Goal: Feedback & Contribution: Submit feedback/report problem

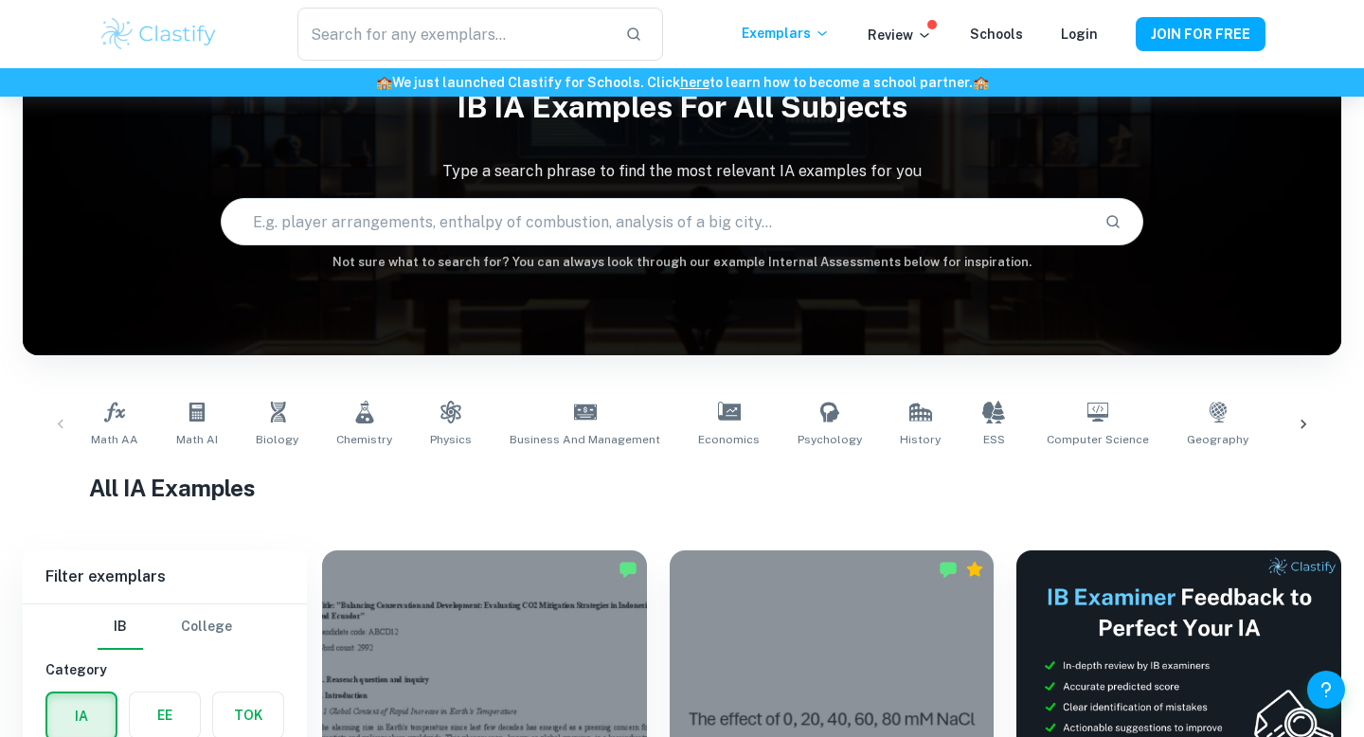
scroll to position [87, 0]
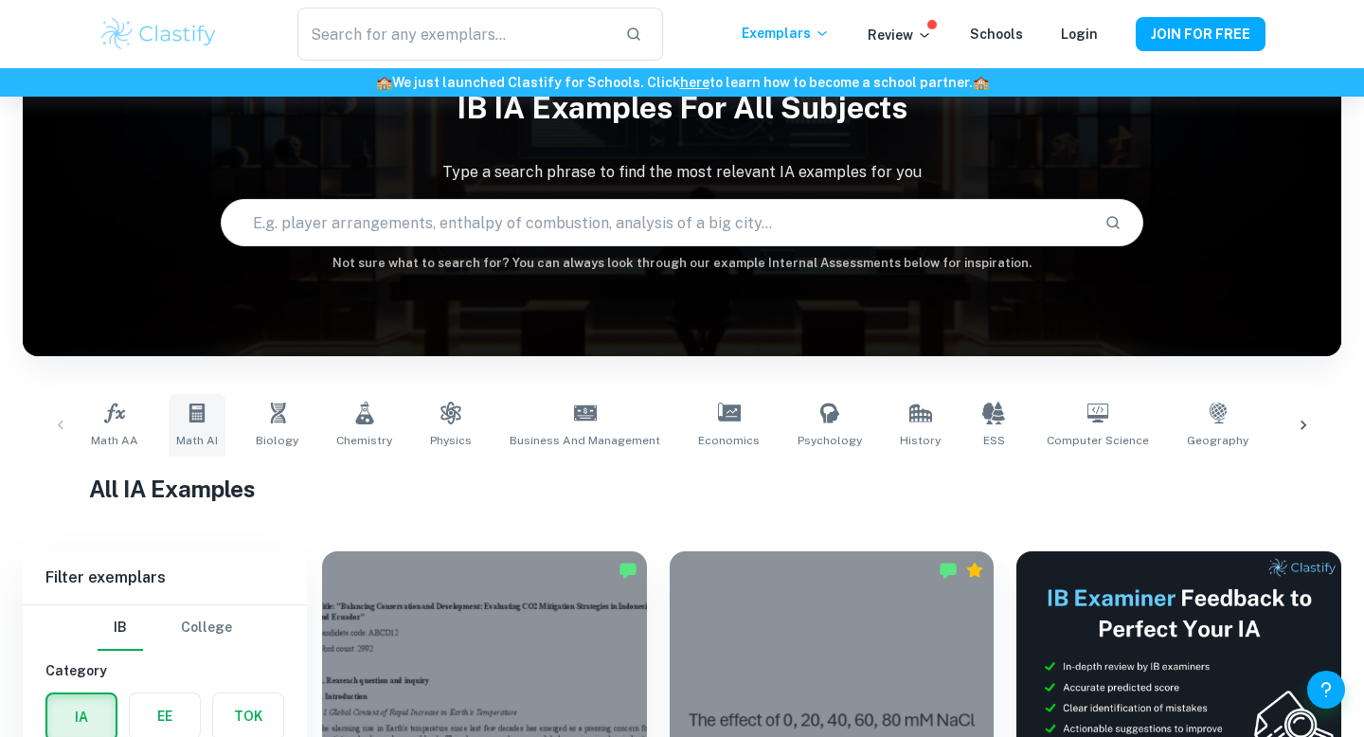
click at [204, 431] on link "Math AI" at bounding box center [197, 425] width 57 height 63
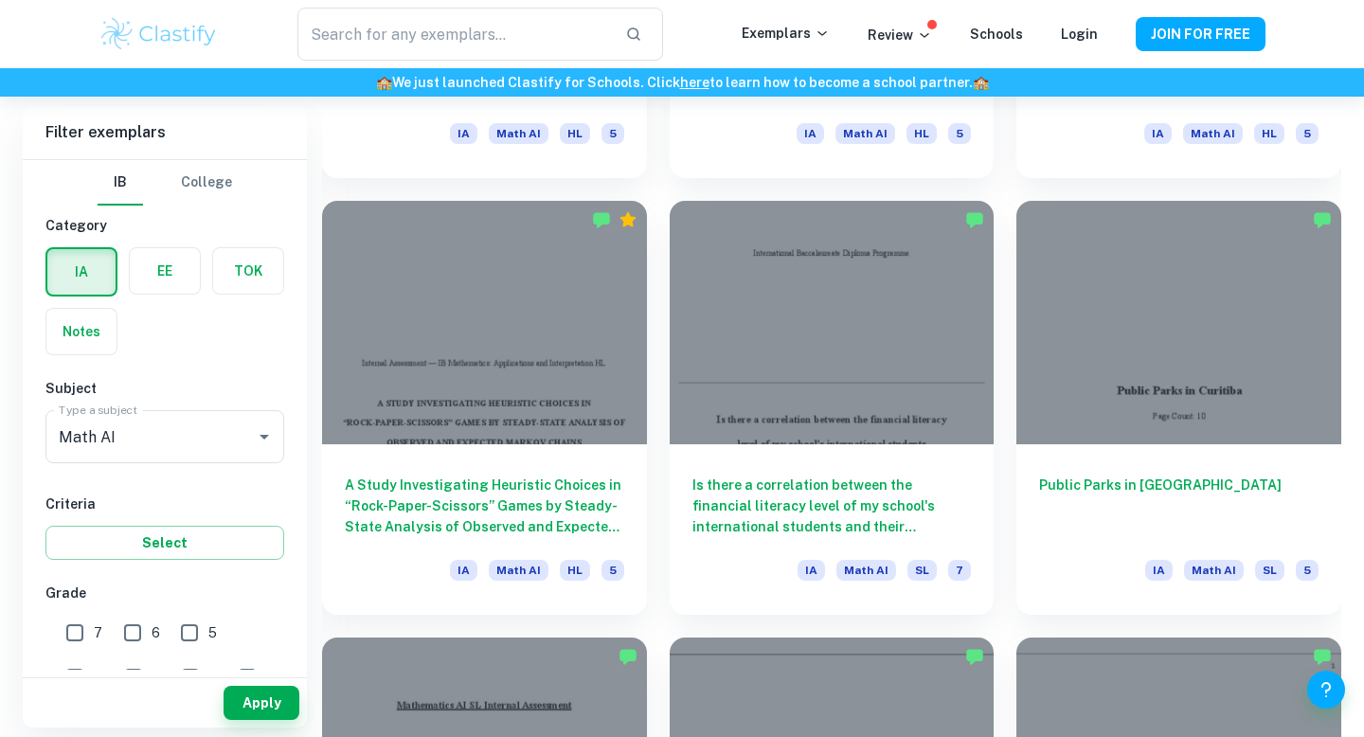
scroll to position [2224, 0]
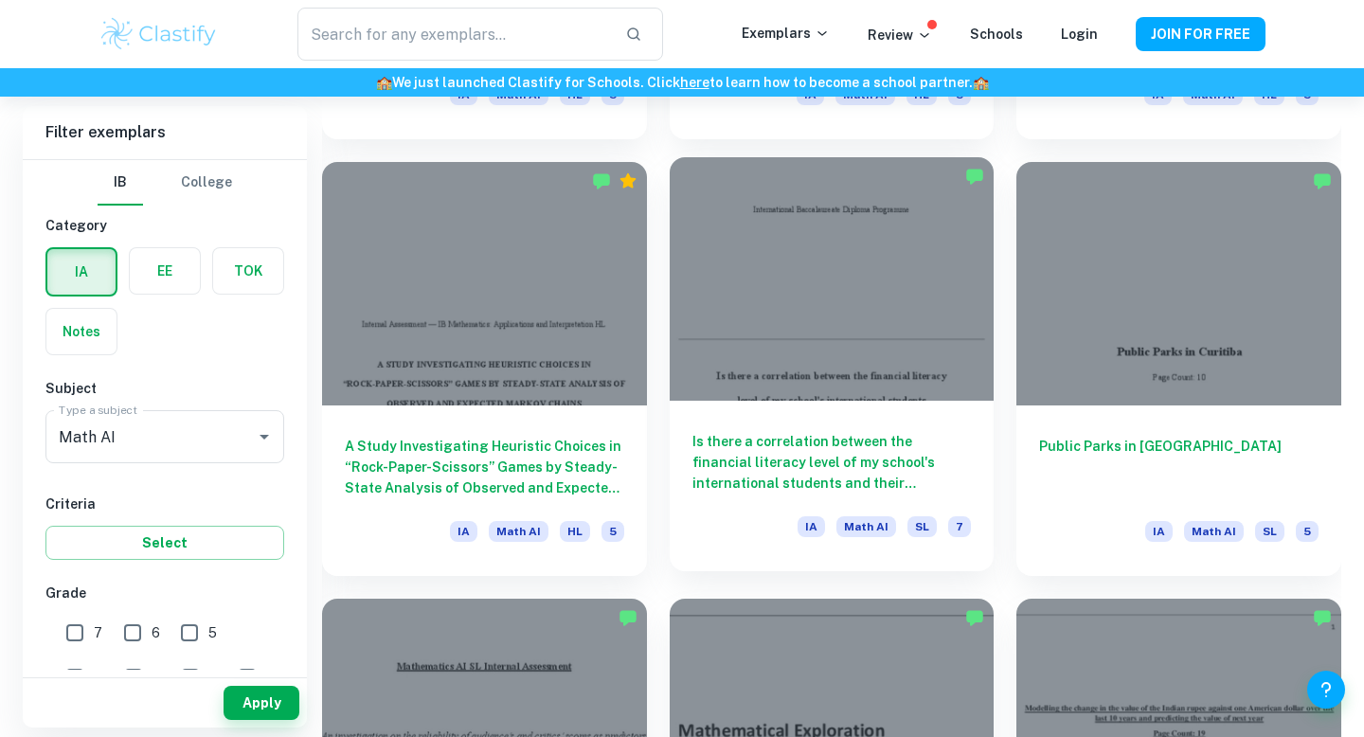
click at [794, 469] on h6 "Is there a correlation between the financial literacy level of my school's inte…" at bounding box center [833, 462] width 280 height 63
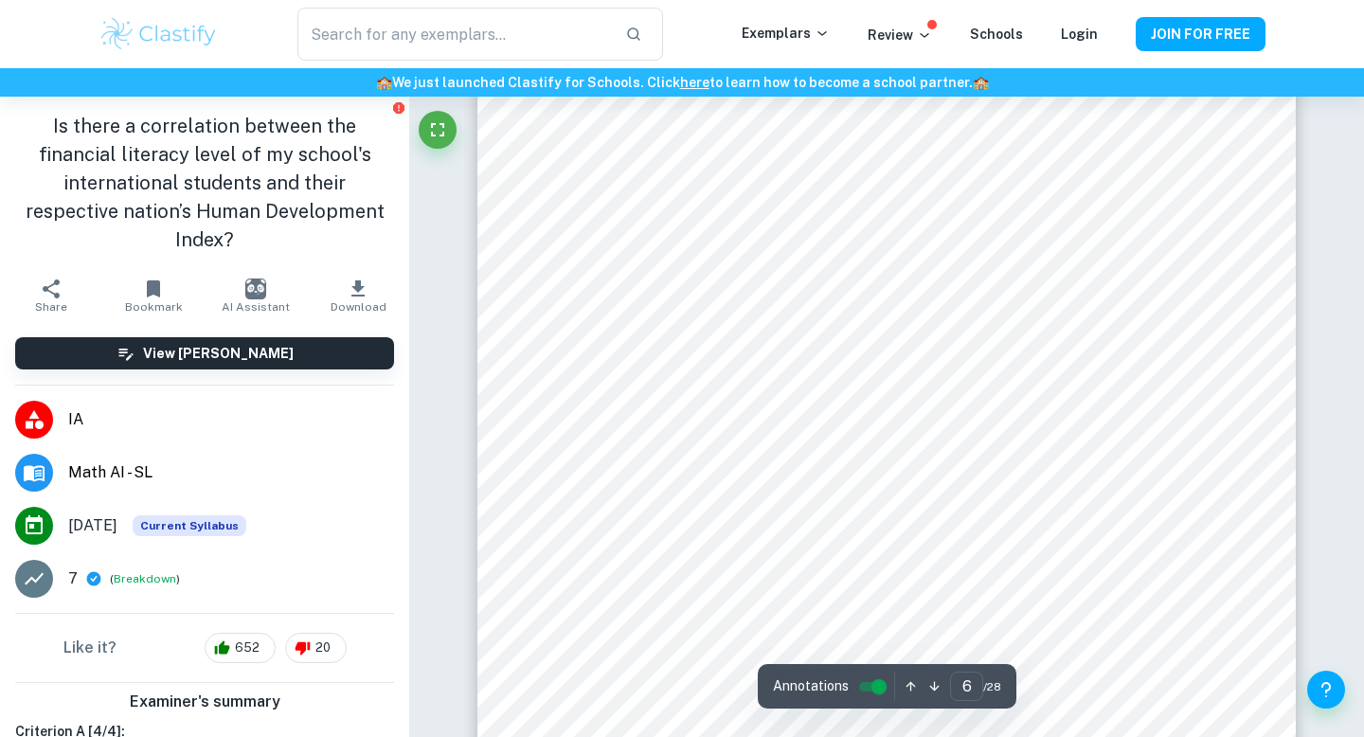
scroll to position [5982, 0]
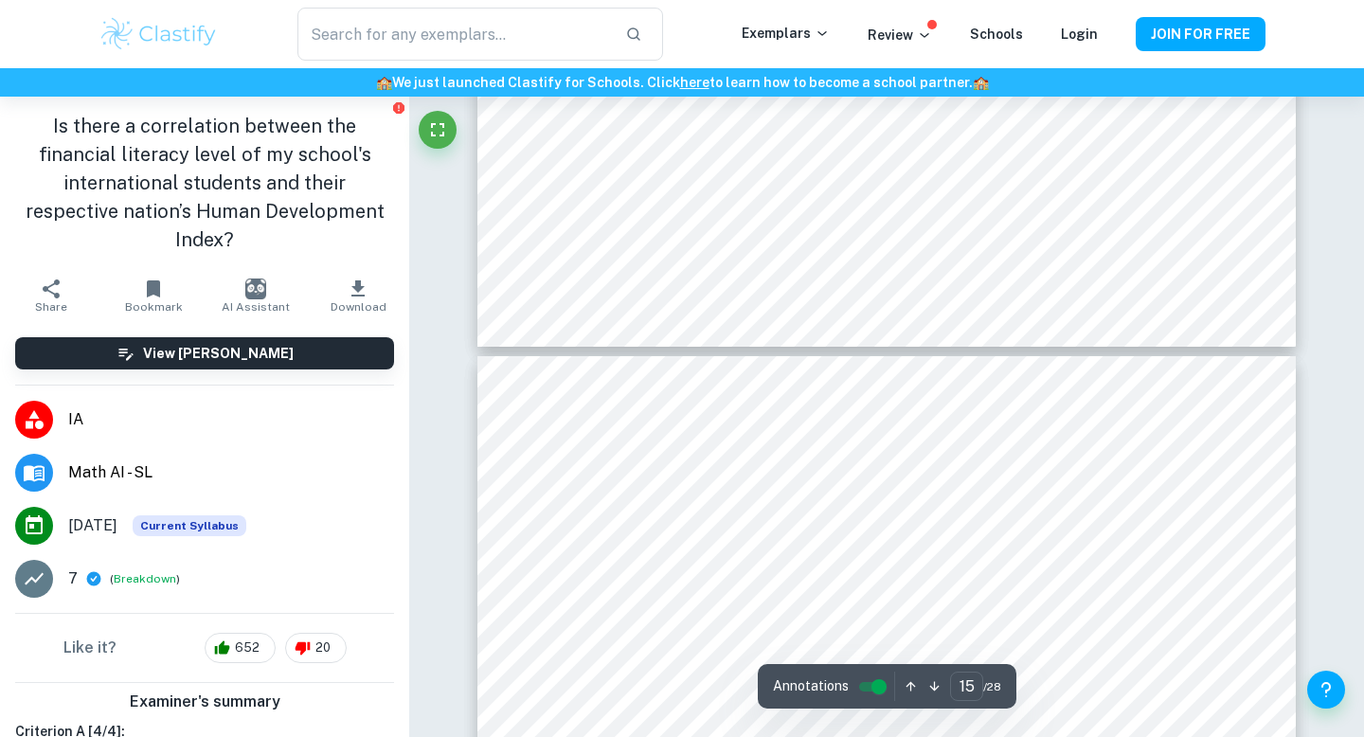
type input "16"
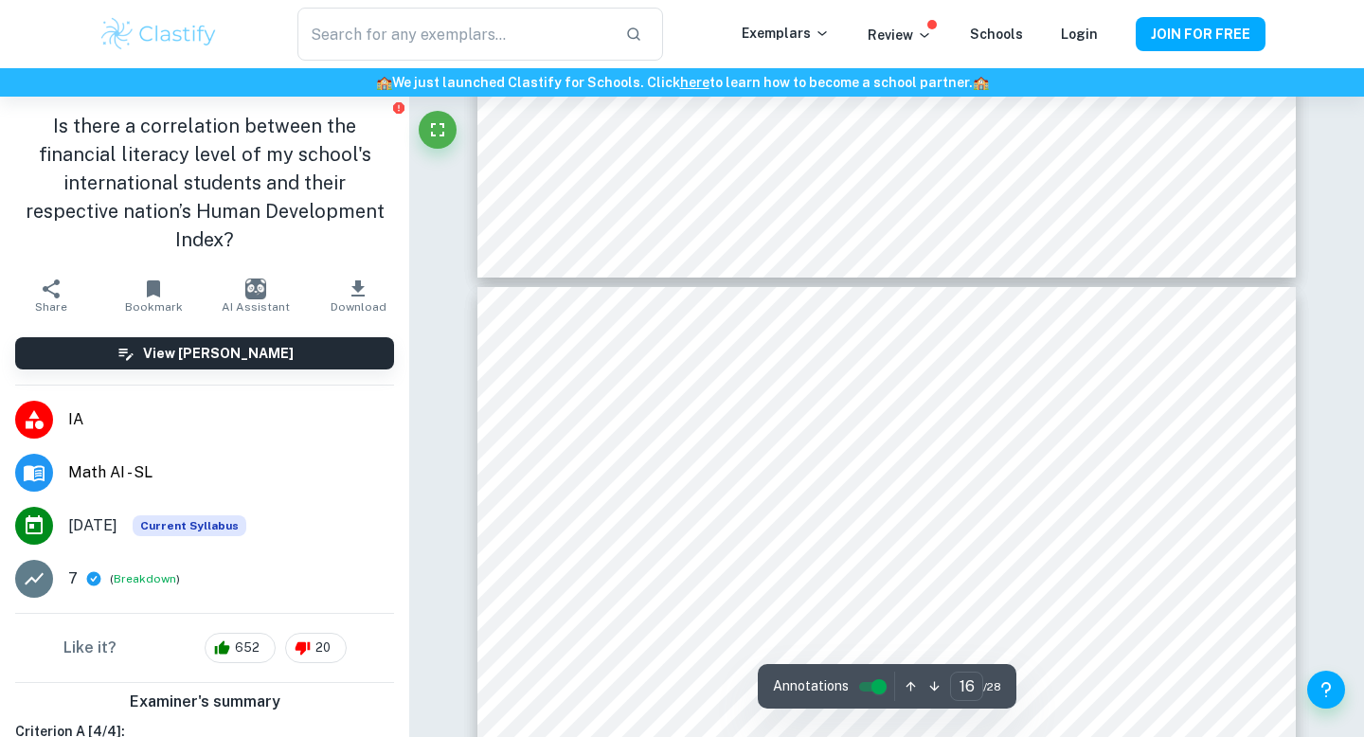
scroll to position [16390, 0]
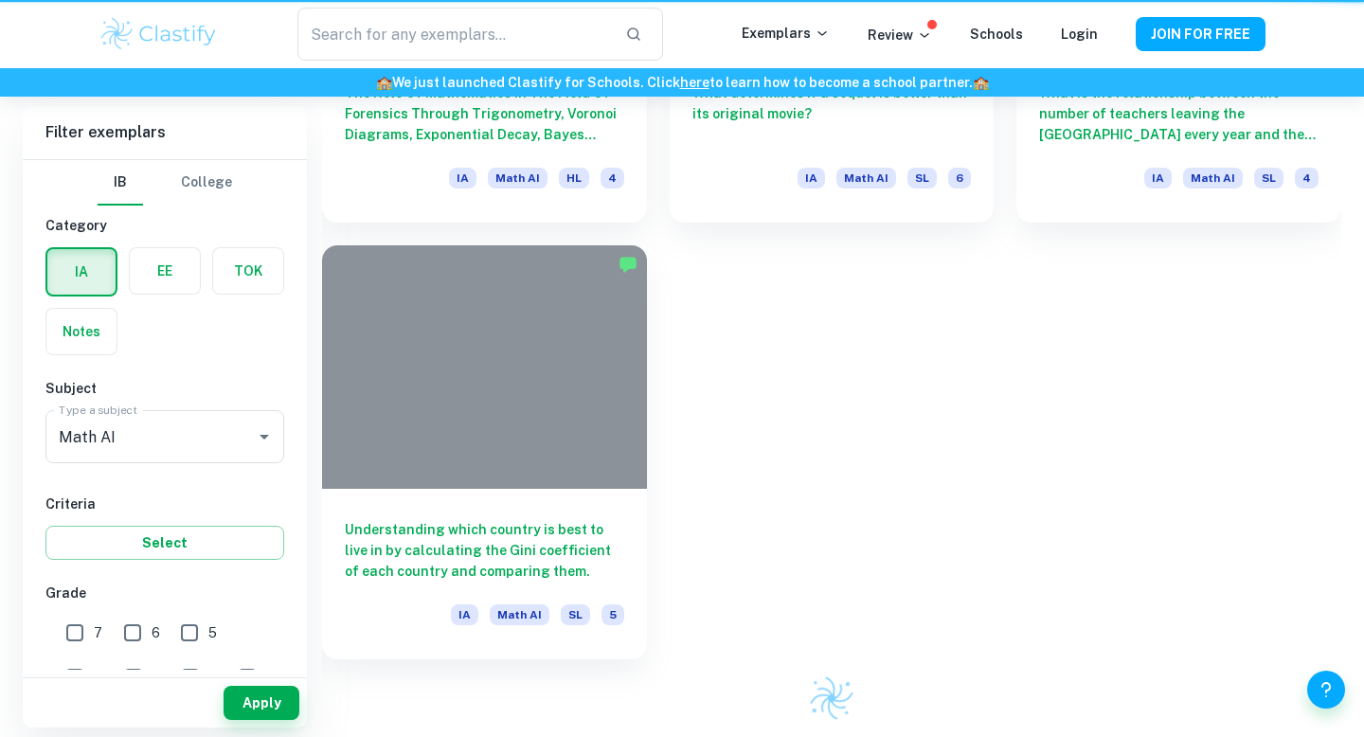
scroll to position [2224, 0]
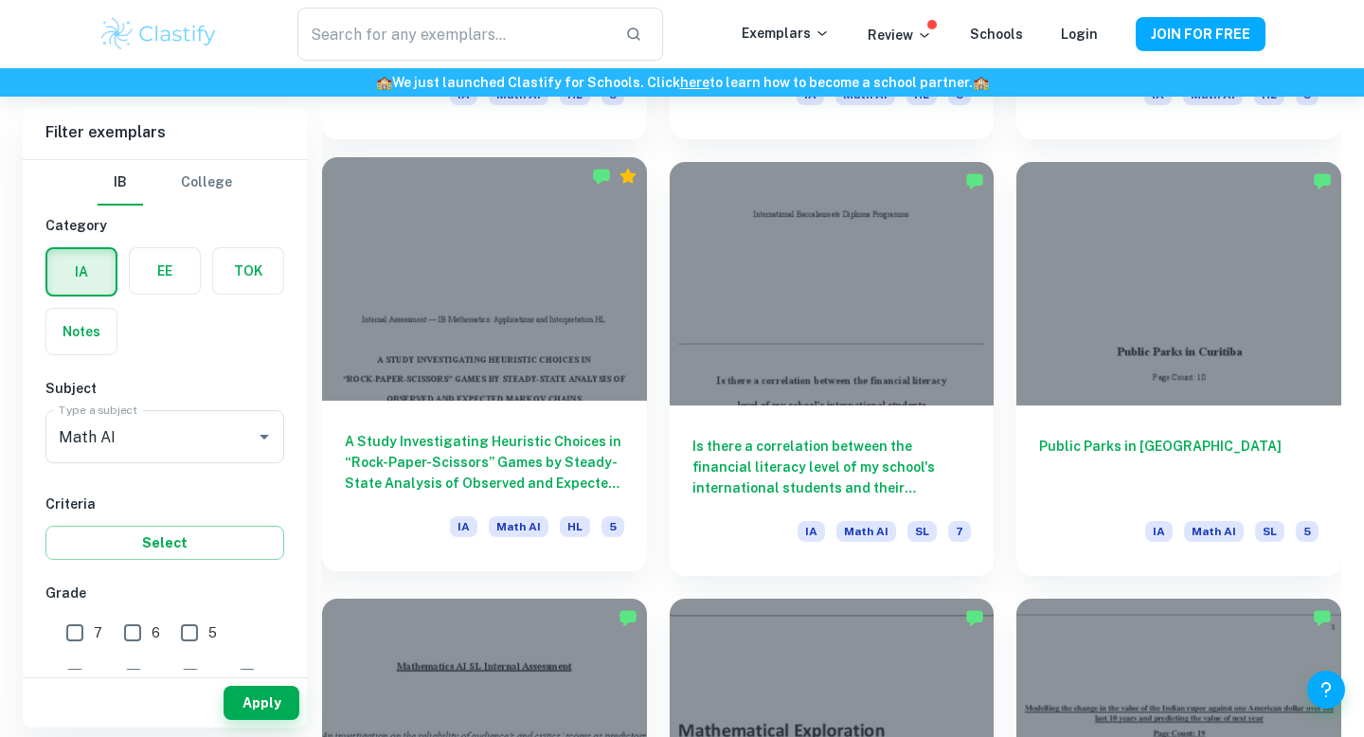
click at [572, 449] on h6 "A Study Investigating Heuristic Choices in “Rock-Paper-Scissors” Games by Stead…" at bounding box center [485, 462] width 280 height 63
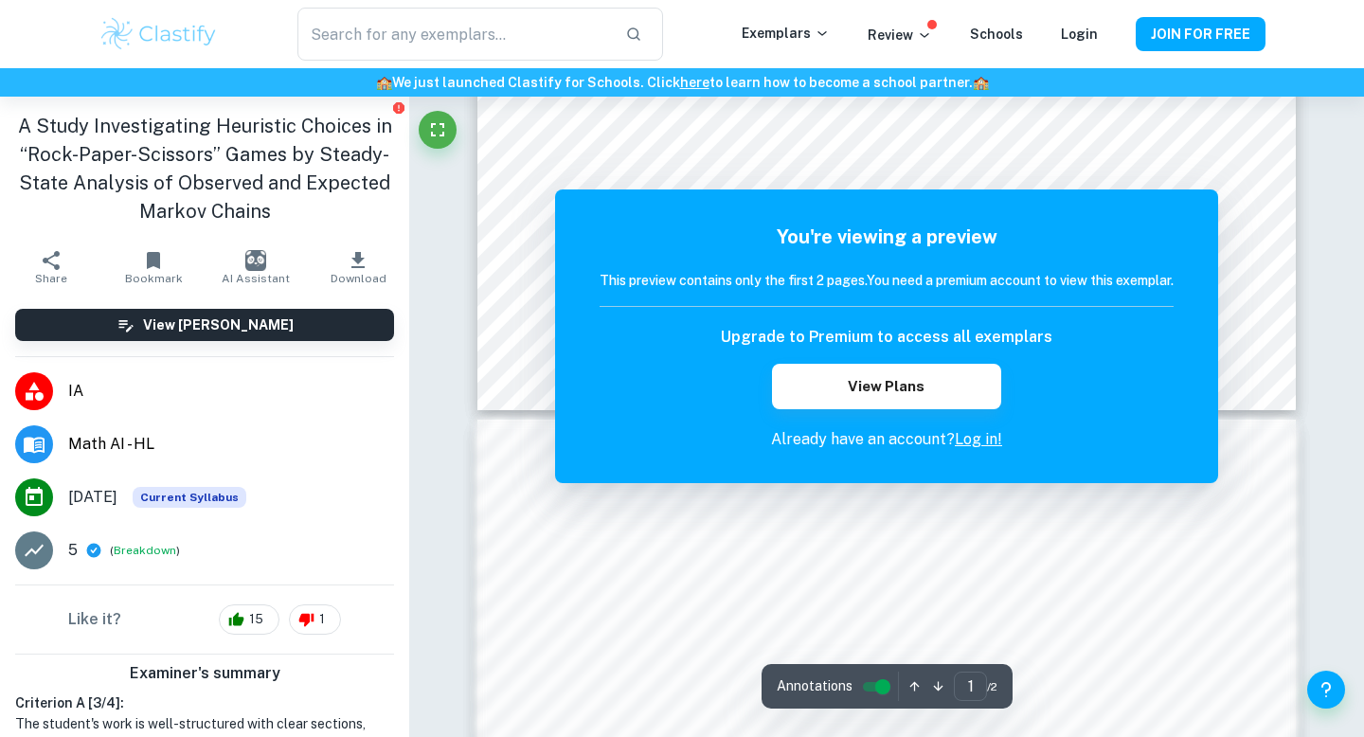
scroll to position [772, 0]
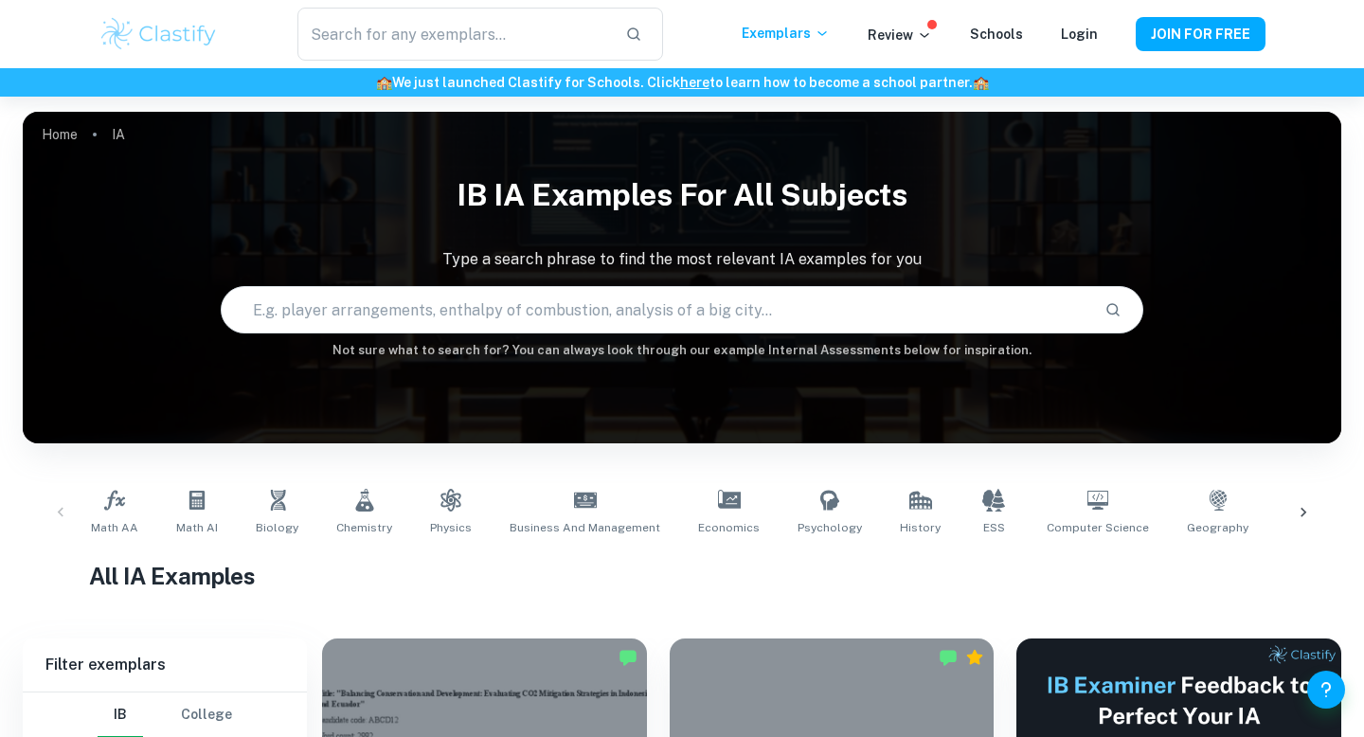
scroll to position [48, 0]
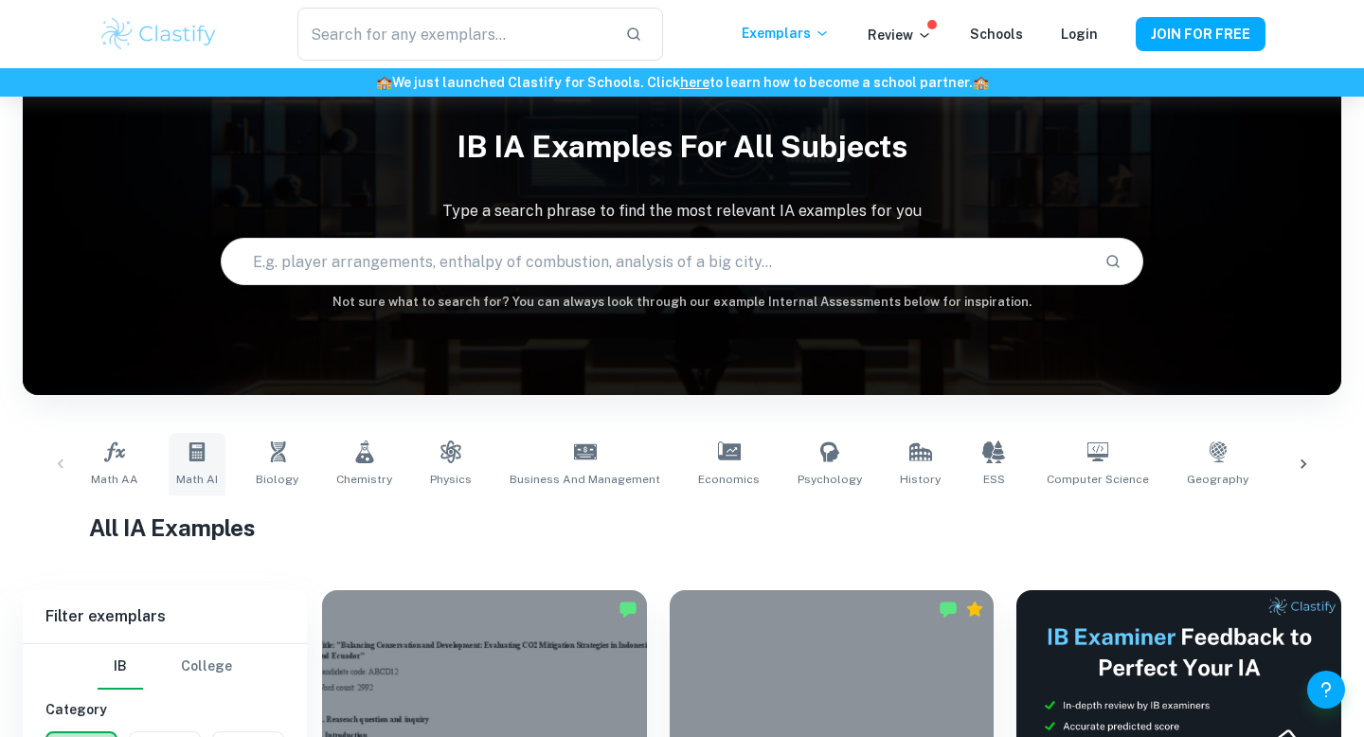
click at [189, 453] on icon at bounding box center [196, 451] width 15 height 19
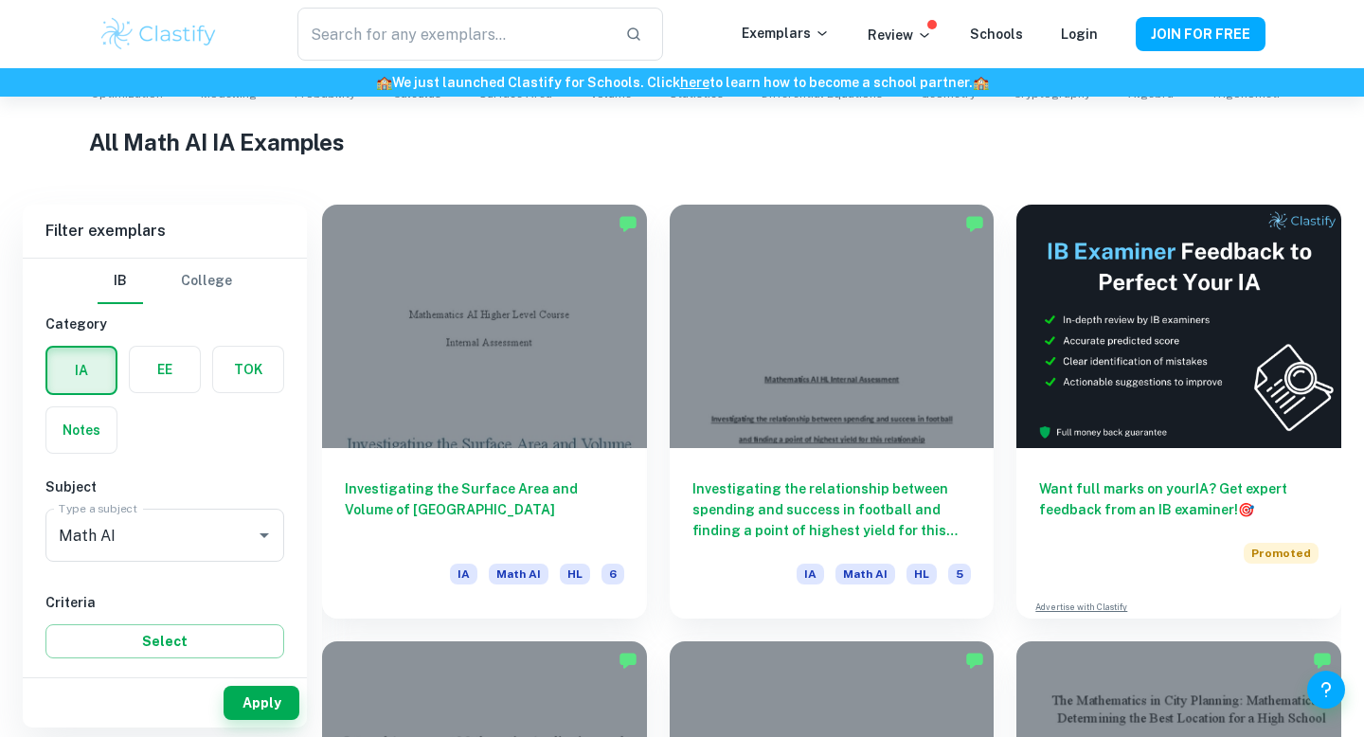
scroll to position [435, 0]
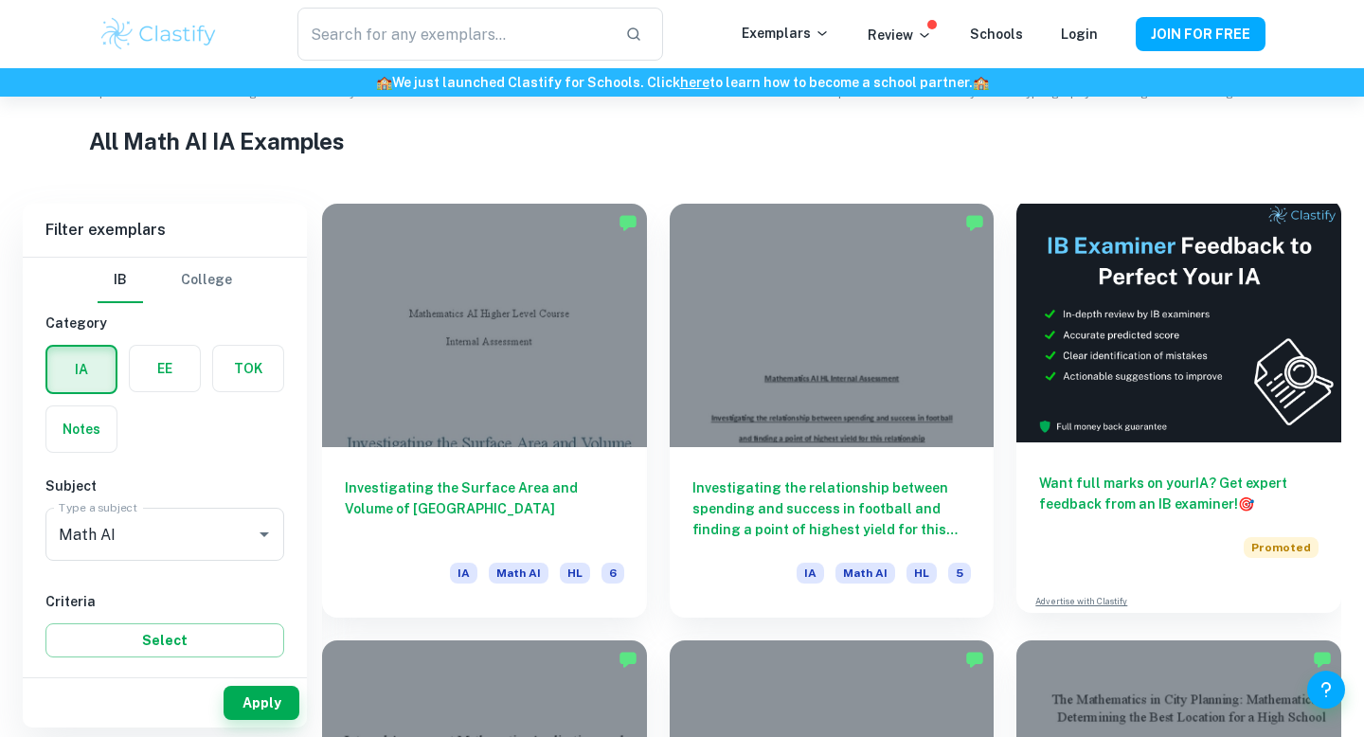
click at [1150, 442] on div "Want full marks on your IA ? Get expert feedback from an IB examiner! 🎯 Promoted" at bounding box center [1179, 511] width 325 height 138
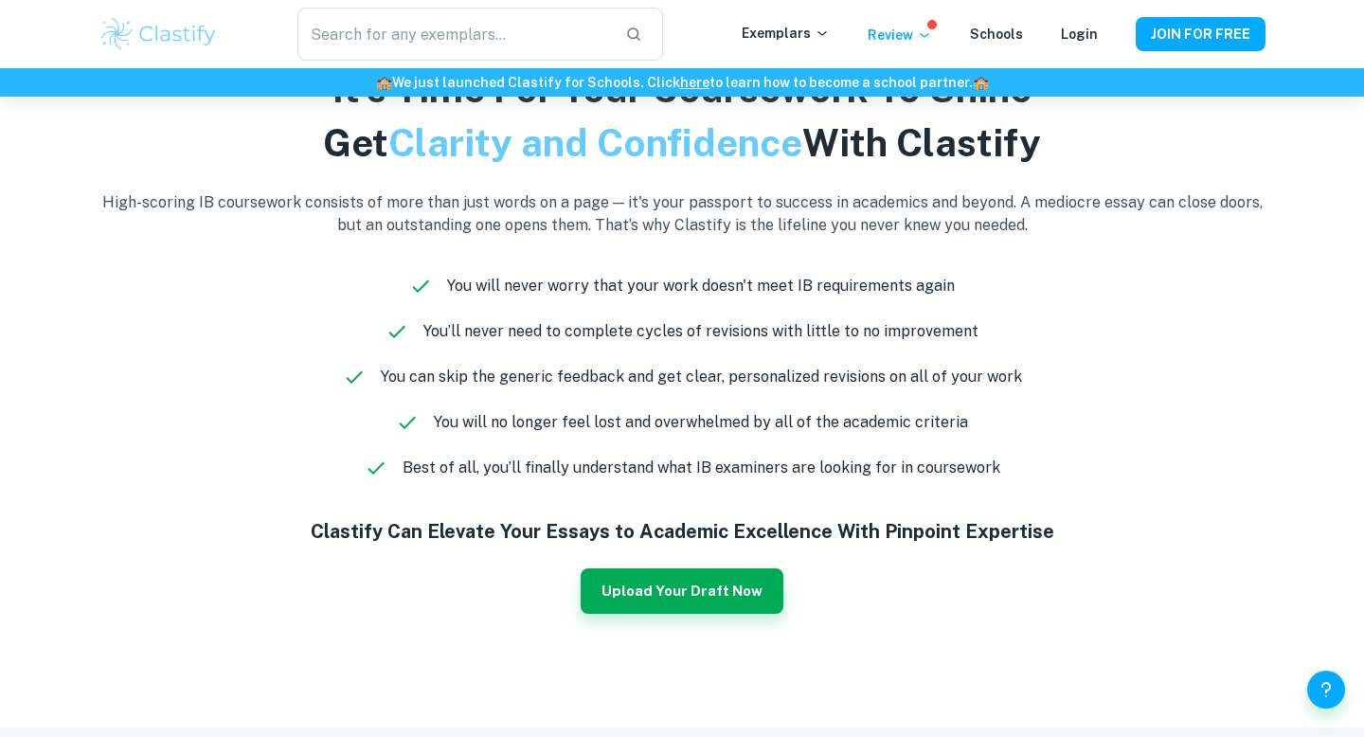
scroll to position [1105, 0]
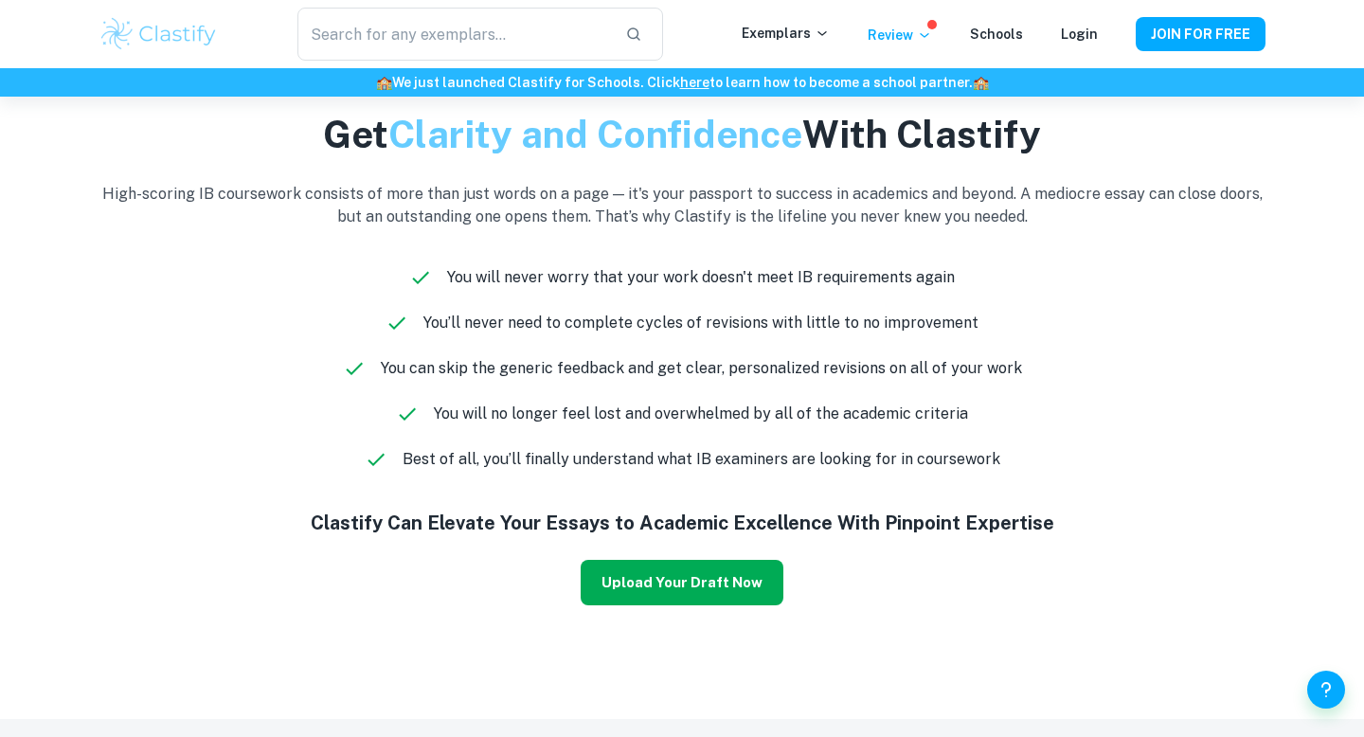
click at [724, 582] on button "Upload Your Draft Now" at bounding box center [682, 582] width 203 height 45
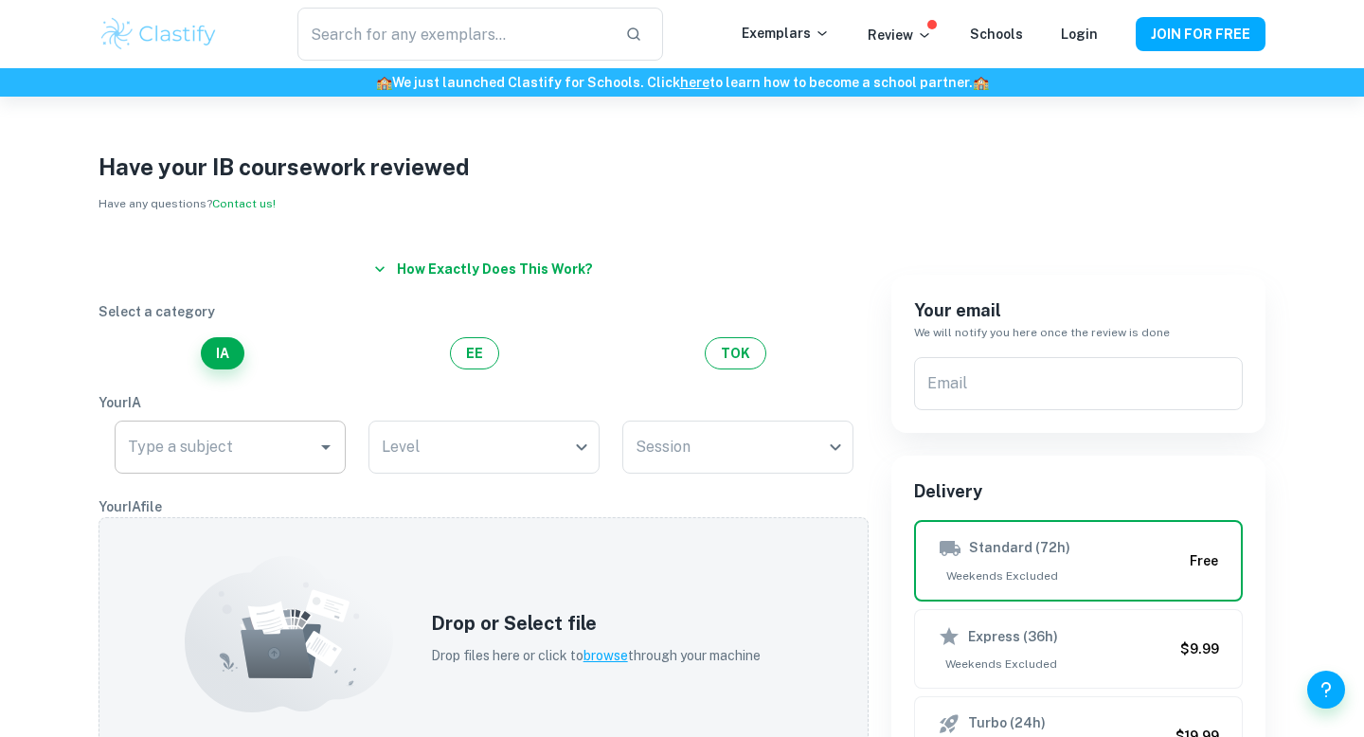
click at [304, 460] on input "Type a subject" at bounding box center [216, 447] width 186 height 36
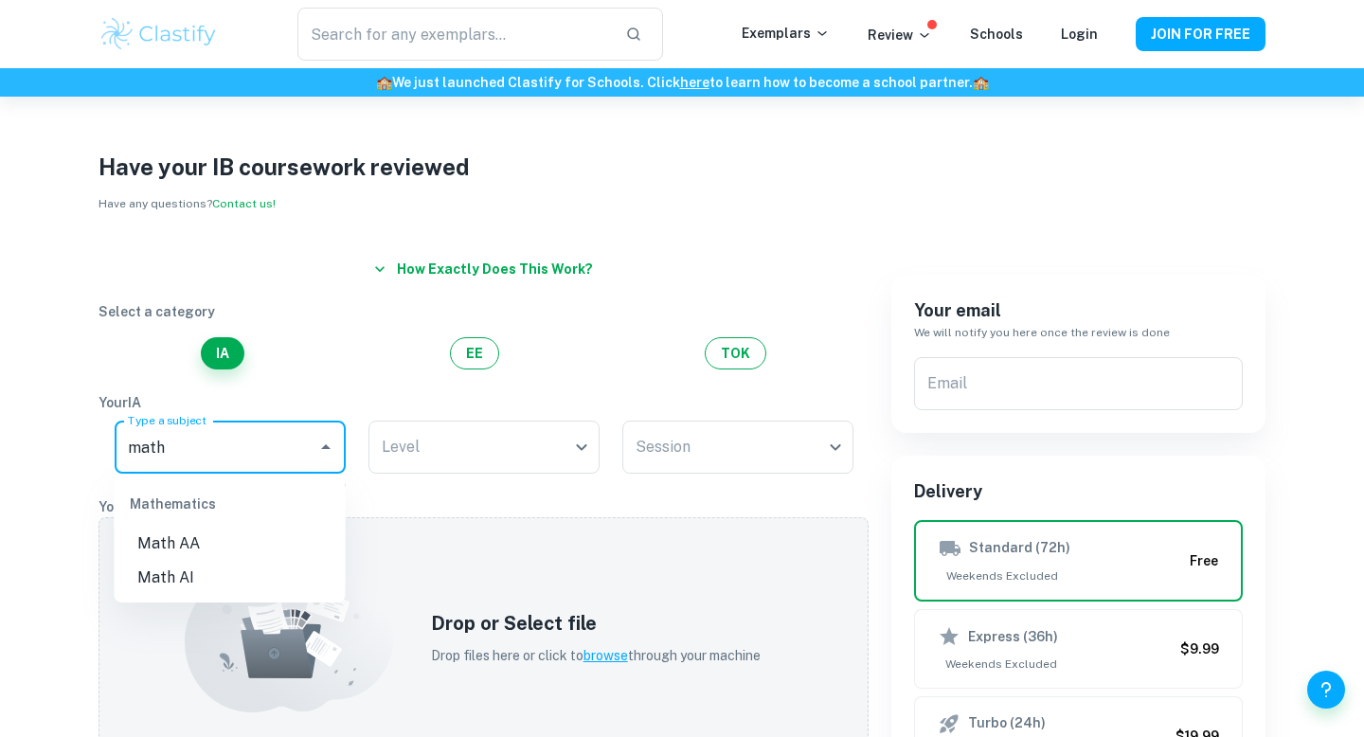
click at [214, 580] on li "Math AI" at bounding box center [230, 578] width 231 height 34
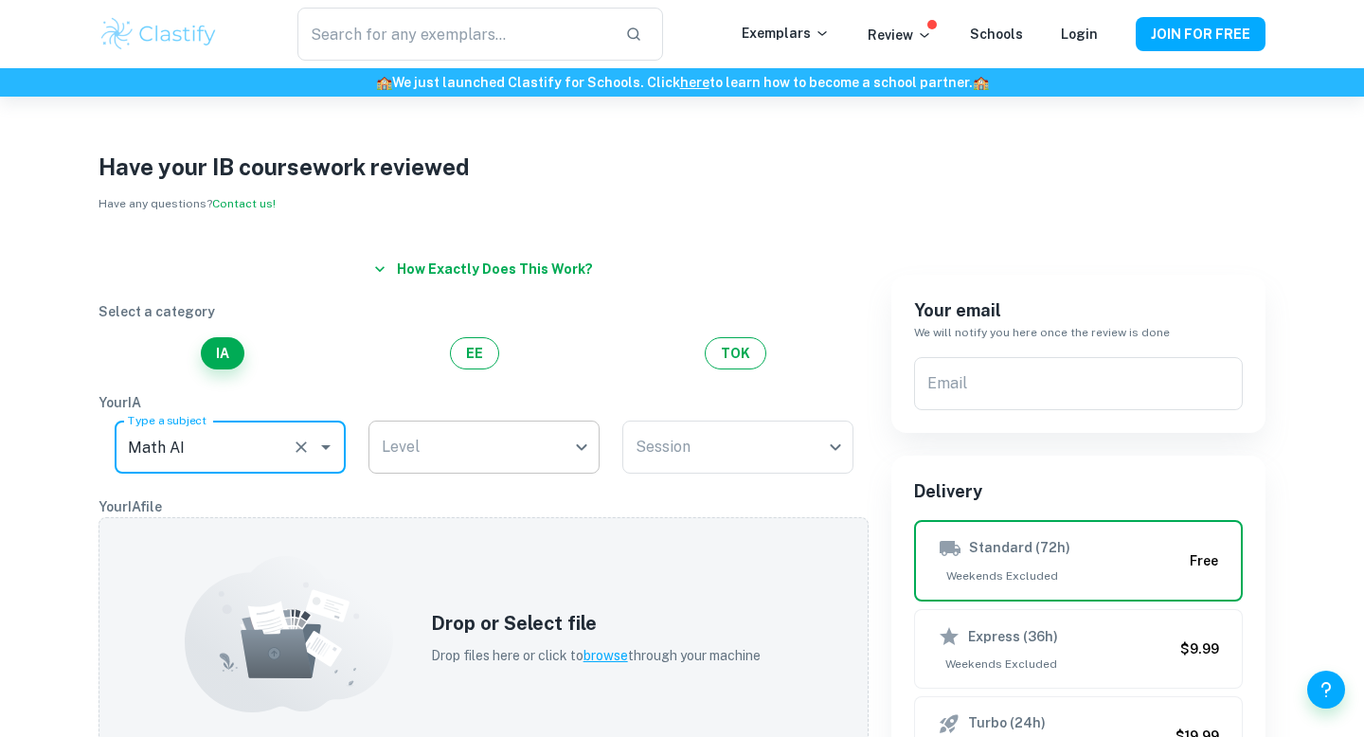
type input "Math AI"
click at [424, 461] on body "We value your privacy We use cookies to enhance your browsing experience, serve…" at bounding box center [682, 465] width 1364 height 737
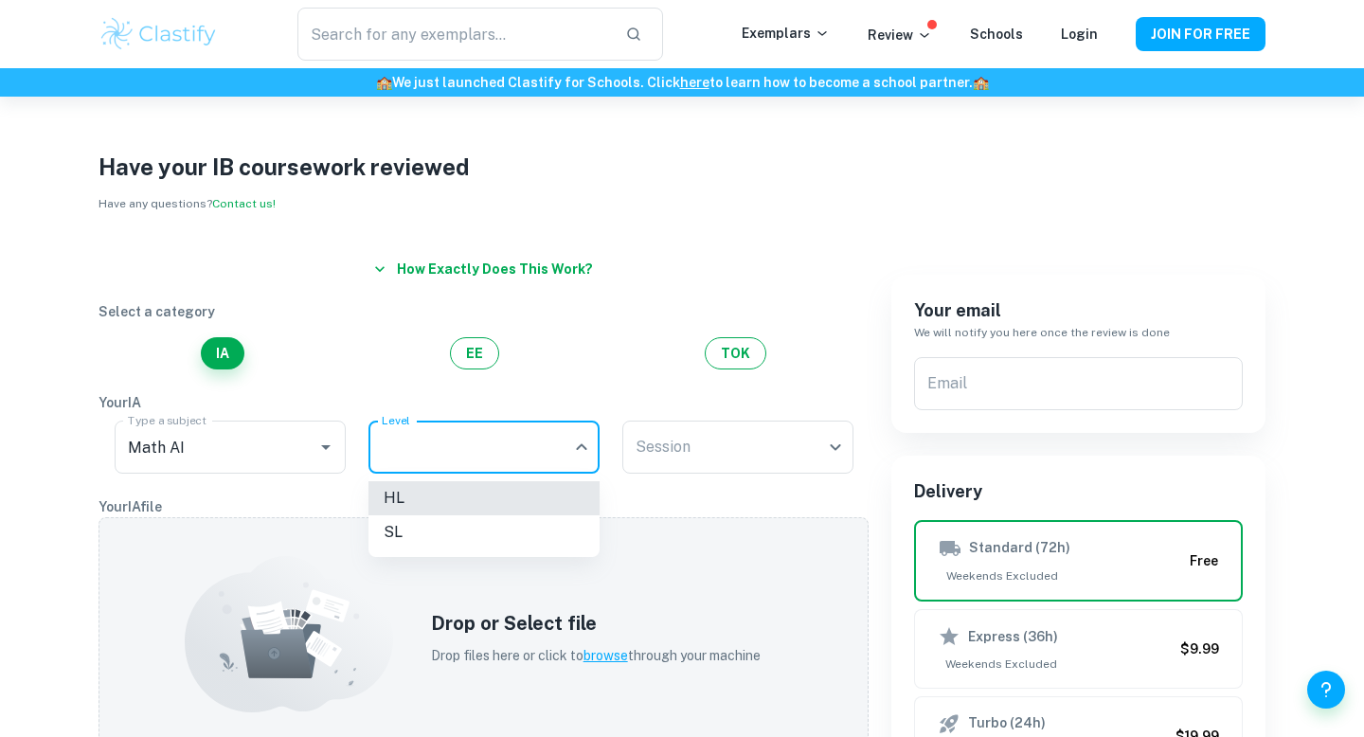
click at [445, 531] on li "SL" at bounding box center [484, 532] width 231 height 34
type input "SL"
click at [658, 454] on body "We value your privacy We use cookies to enhance your browsing experience, serve…" at bounding box center [682, 465] width 1364 height 737
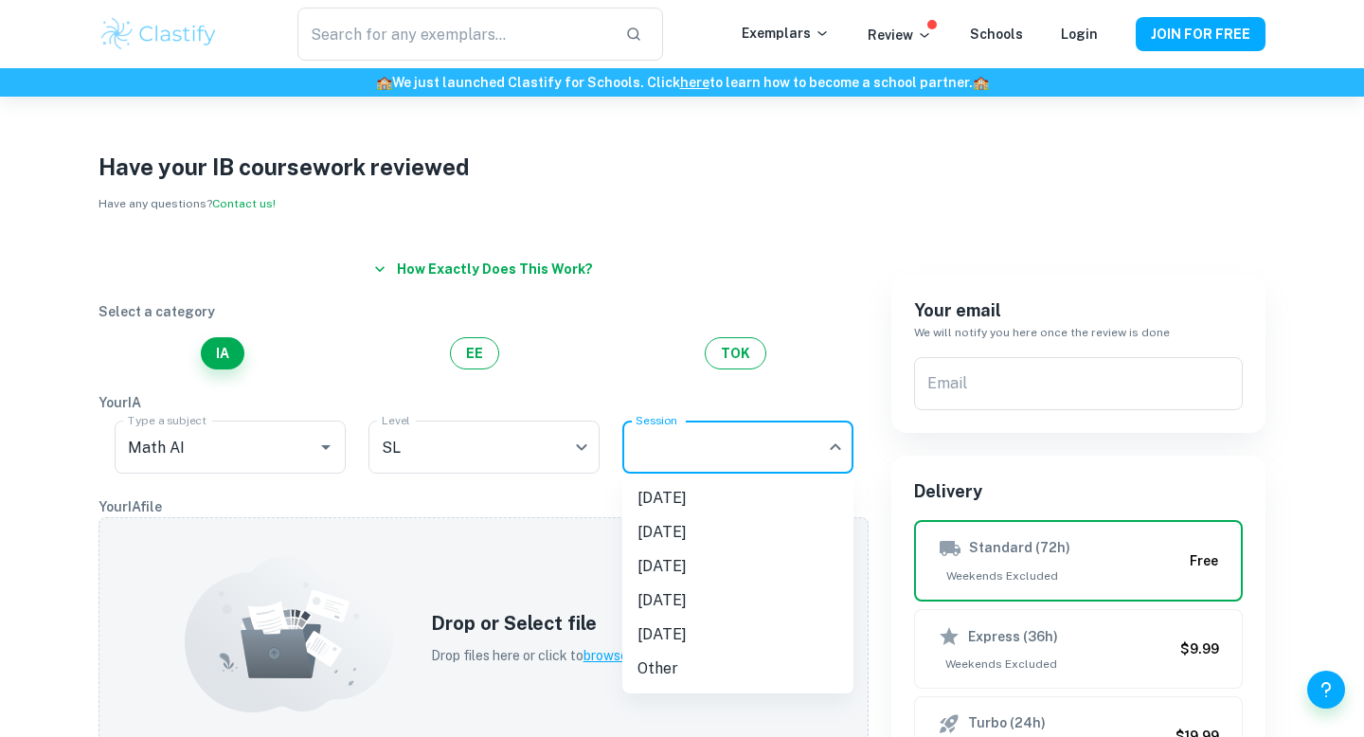
click at [690, 559] on li "May 2026" at bounding box center [738, 567] width 231 height 34
type input "M26"
